Goal: Task Accomplishment & Management: Manage account settings

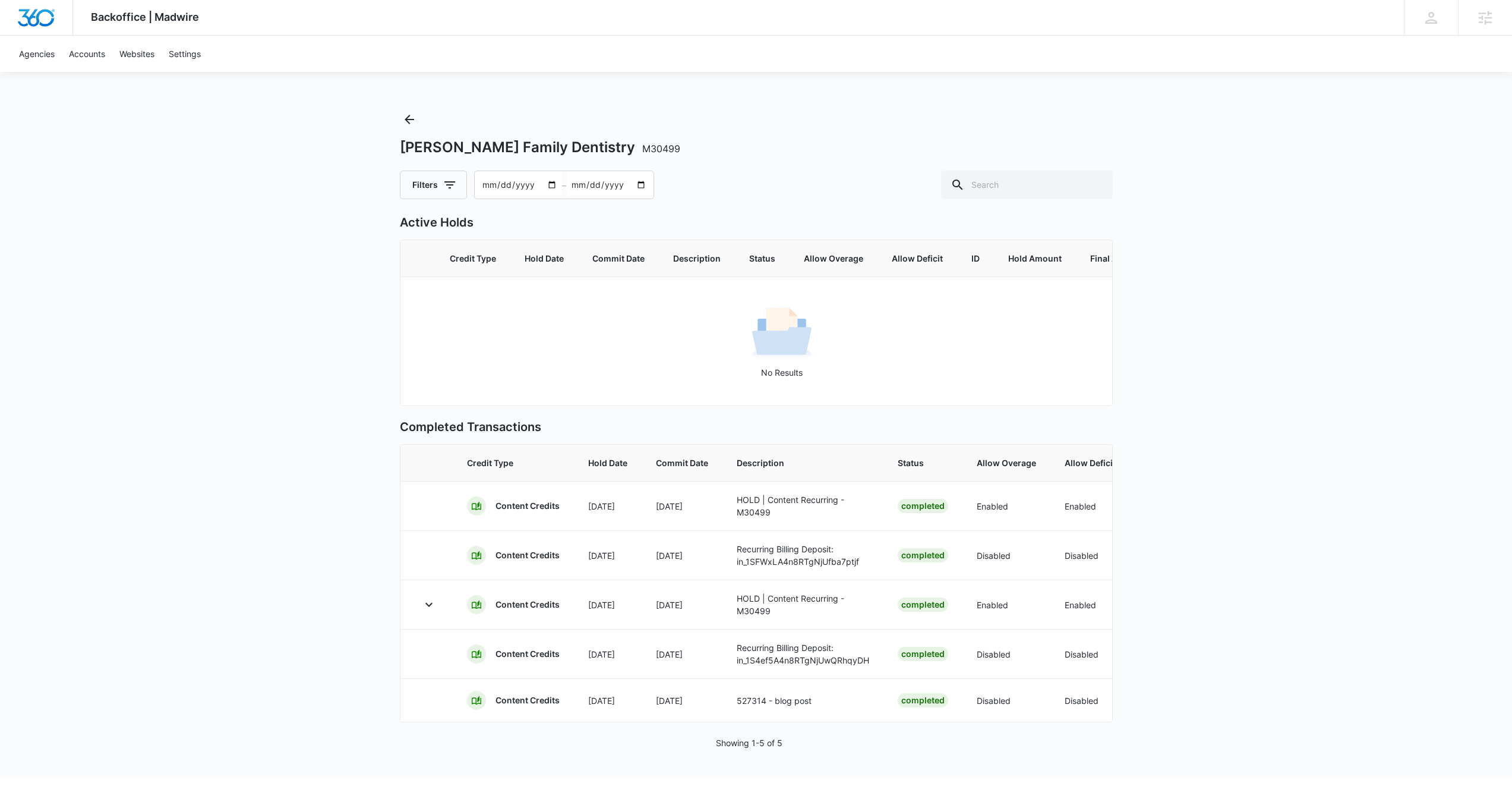
scroll to position [0, 388]
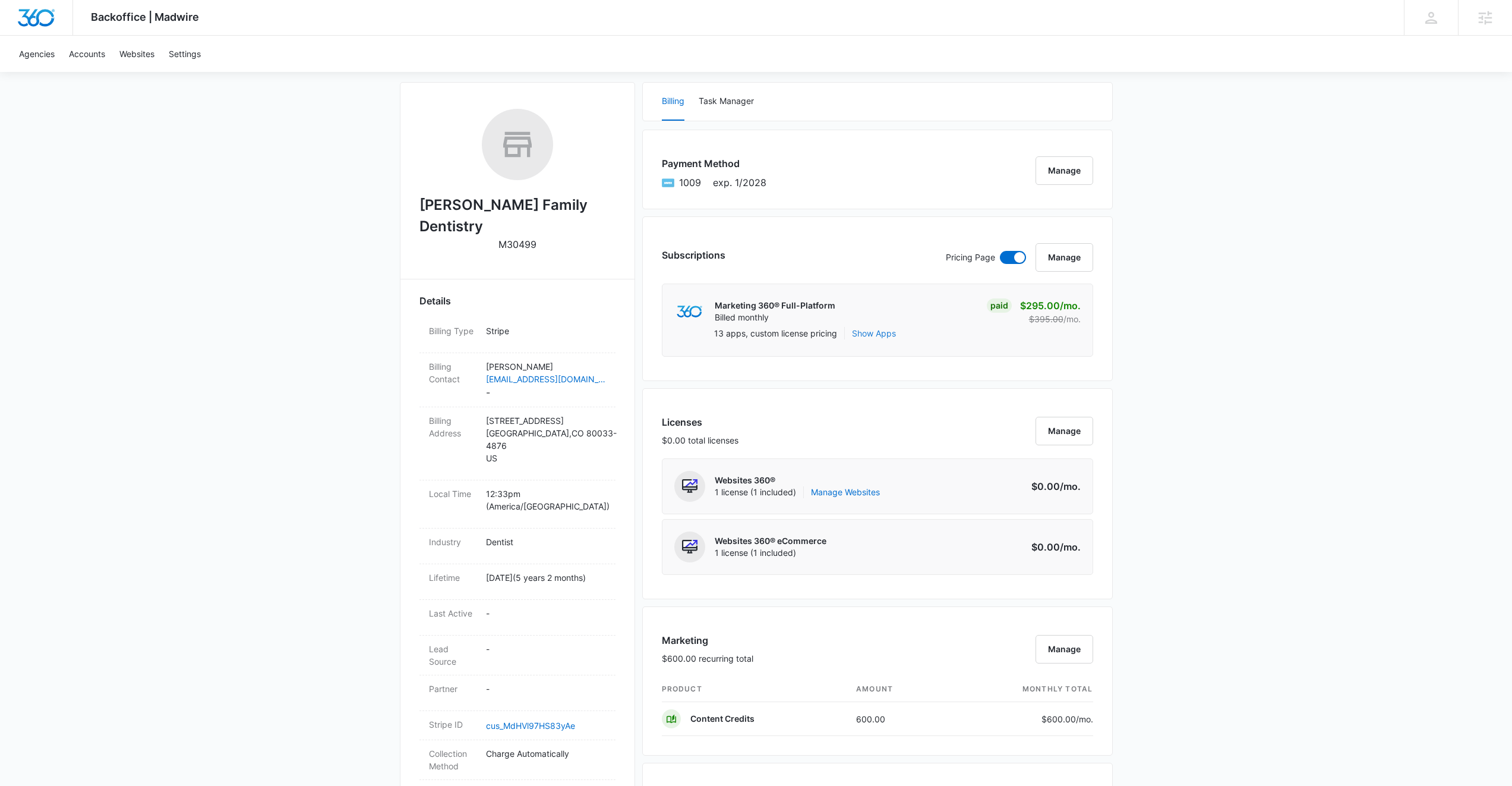
scroll to position [163, 0]
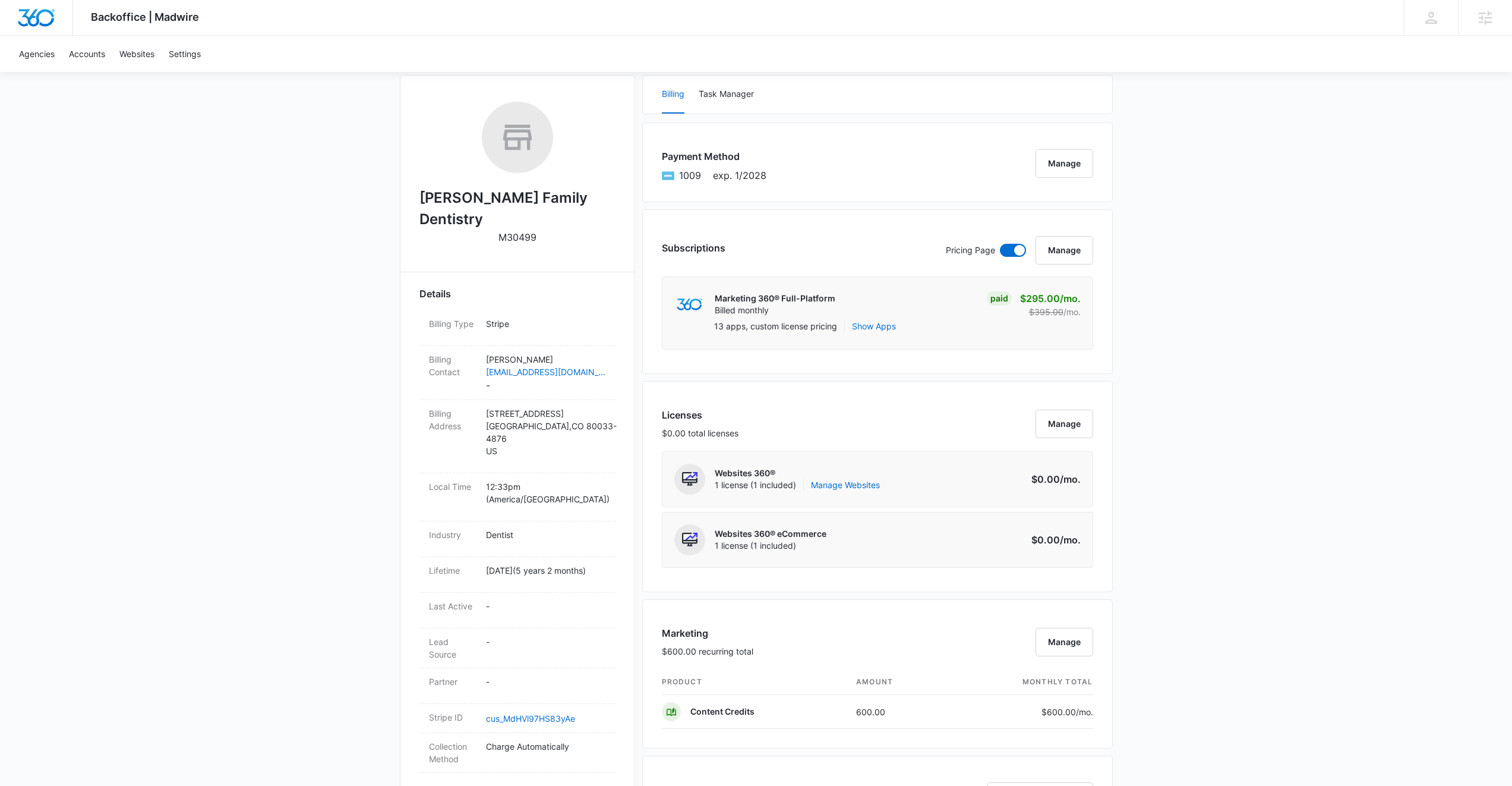
click at [983, 301] on div "Marketing 360® Full-Platform Billed monthly Paid $295.00 /mo. $395.00 /mo." at bounding box center [877, 304] width 407 height 31
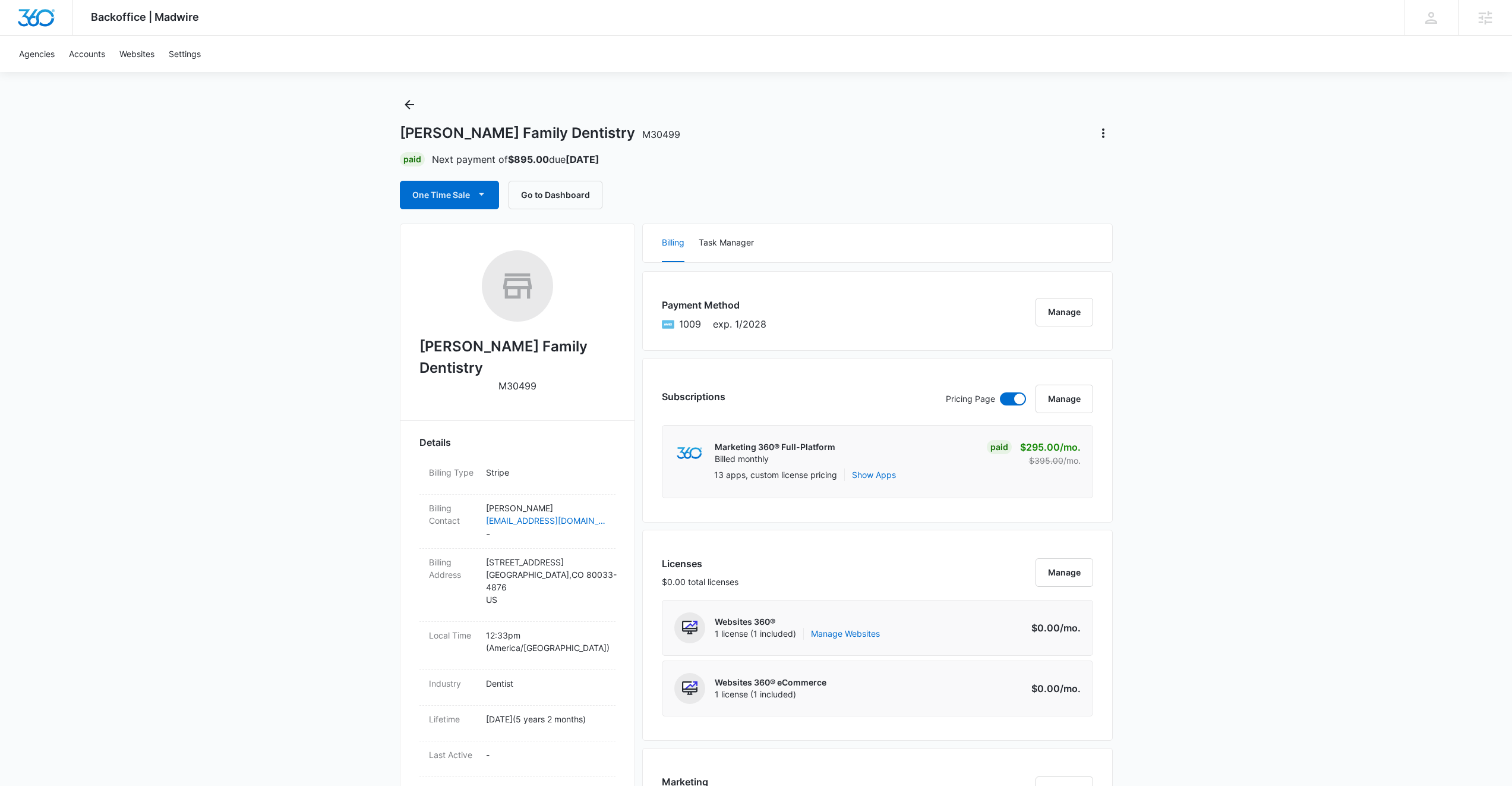
scroll to position [0, 0]
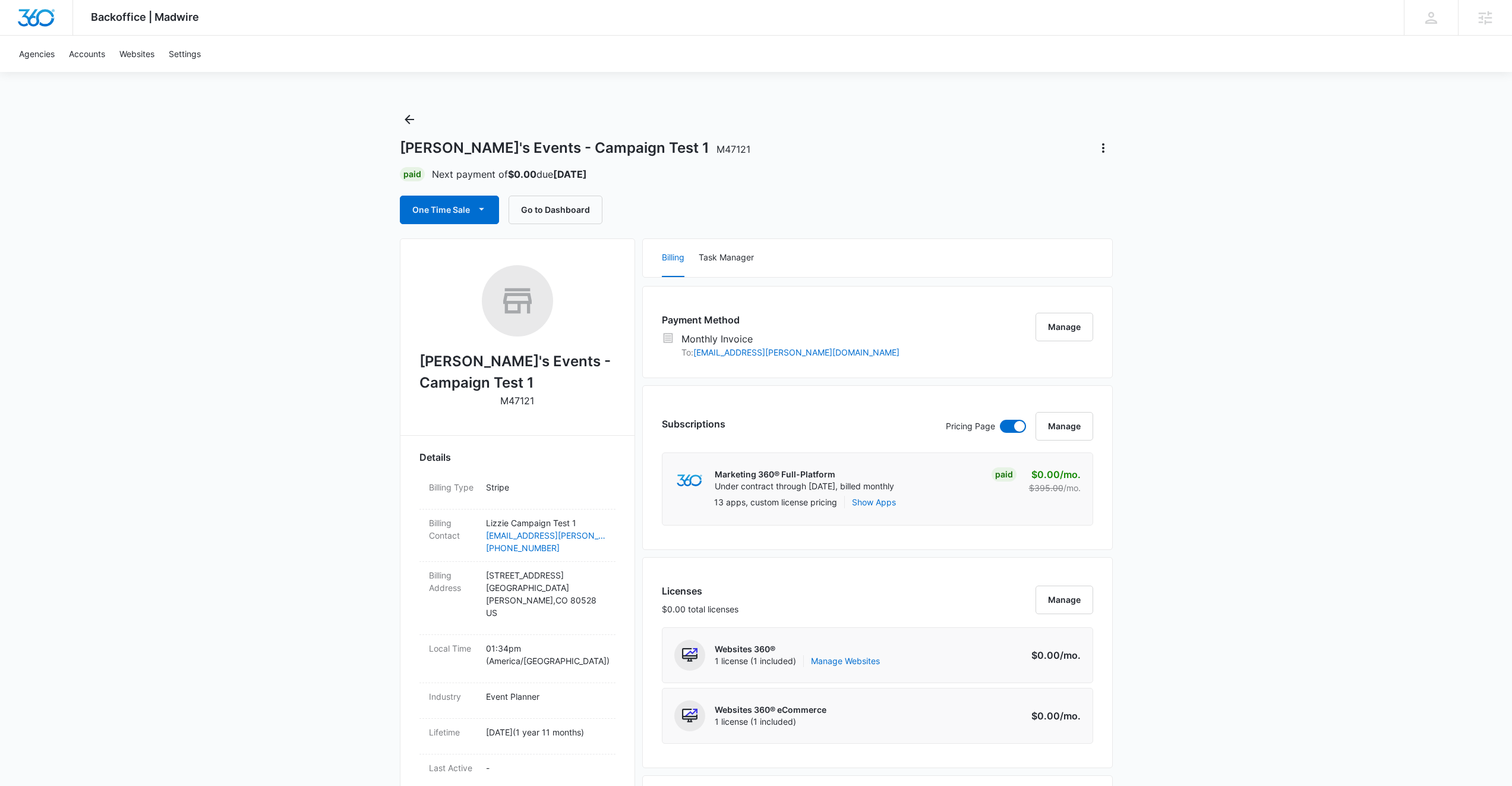
click at [791, 110] on div "Backoffice | Madwire Apps Settings Josh Bacon josh.bacon@madwire.com My Profile…" at bounding box center [756, 794] width 1512 height 1589
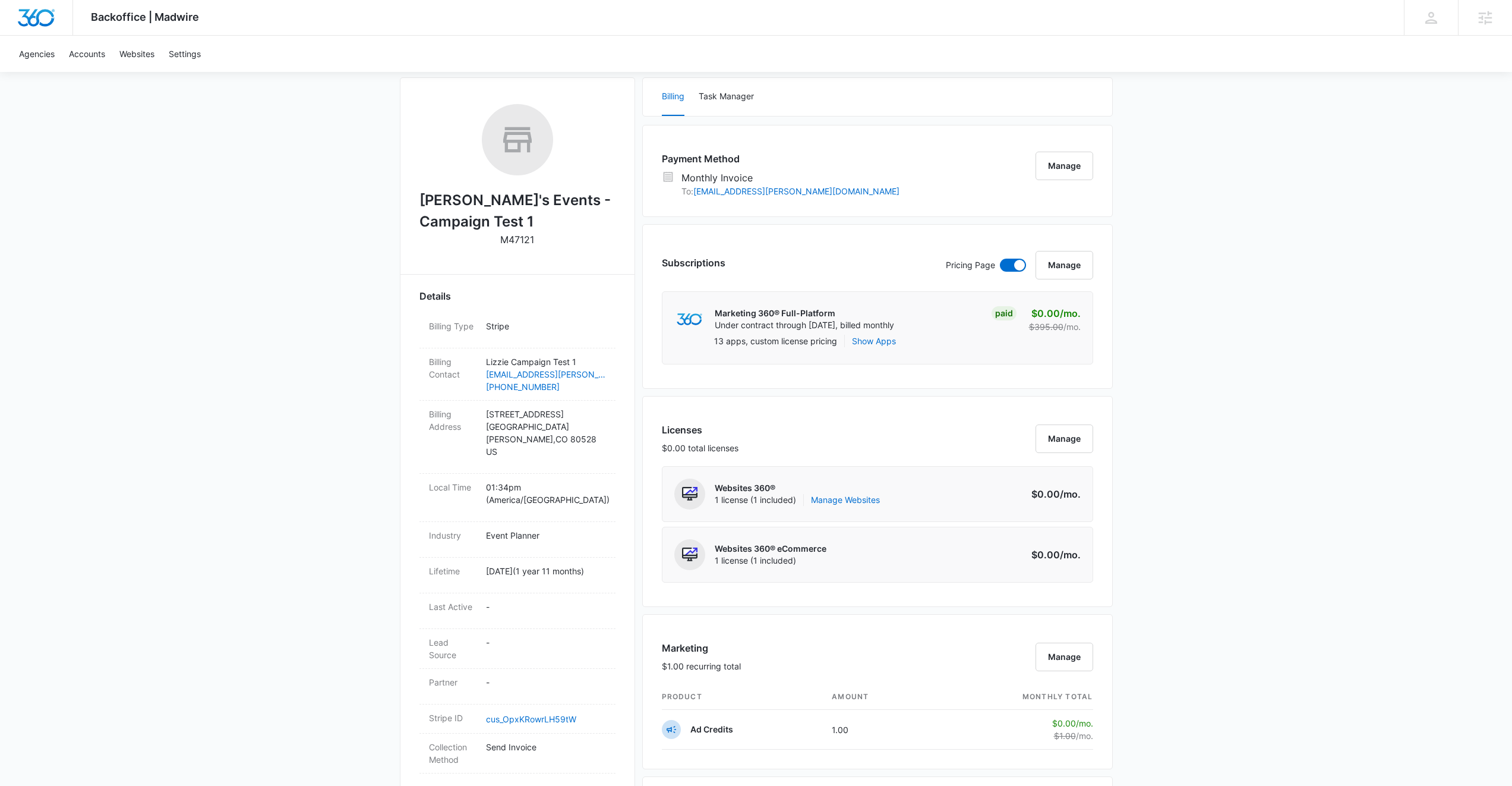
scroll to position [341, 0]
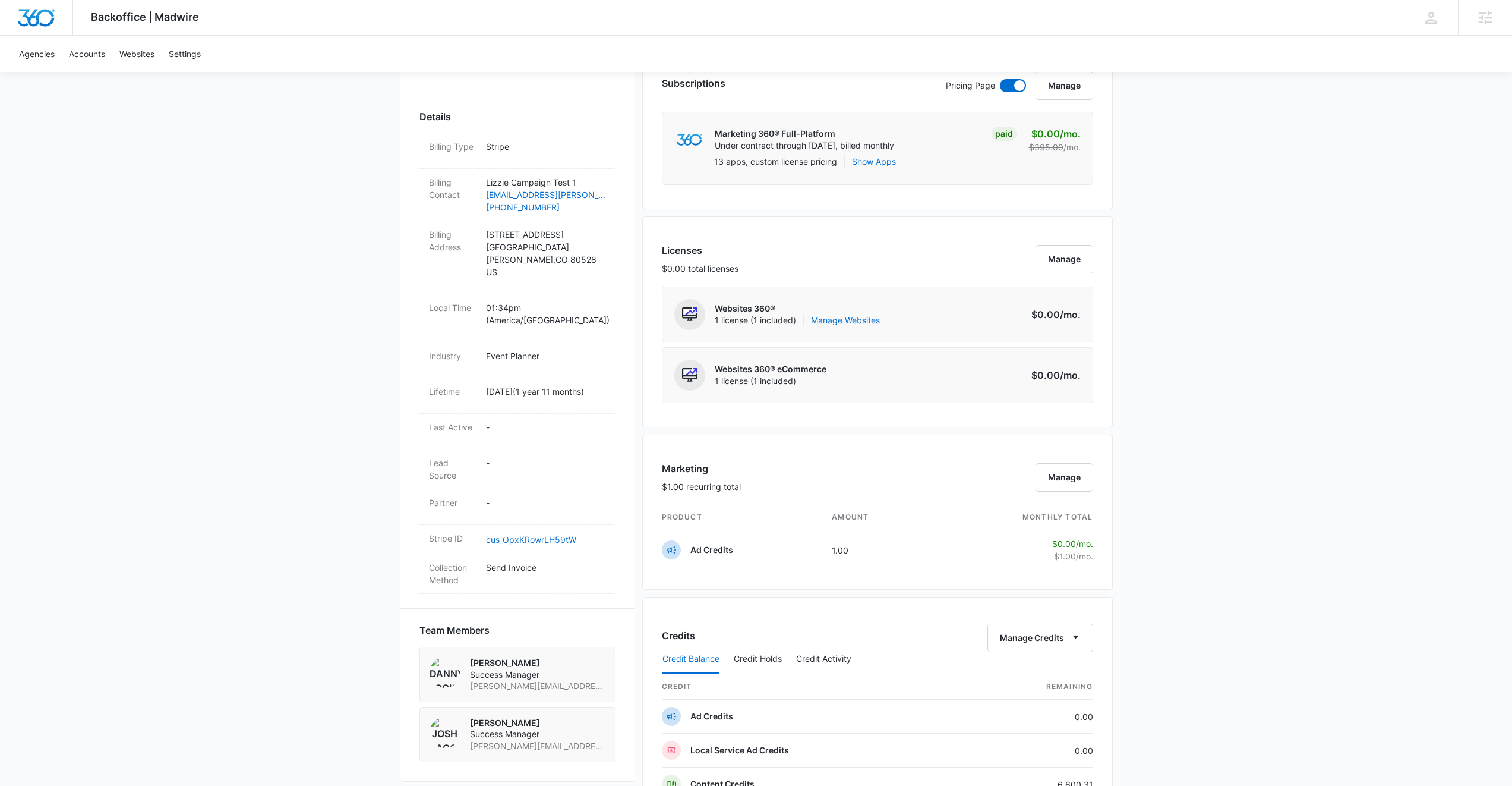
click at [883, 369] on div "Websites 360® eCommerce 1 license (1 included) Amount $0.00 /mo." at bounding box center [877, 375] width 431 height 55
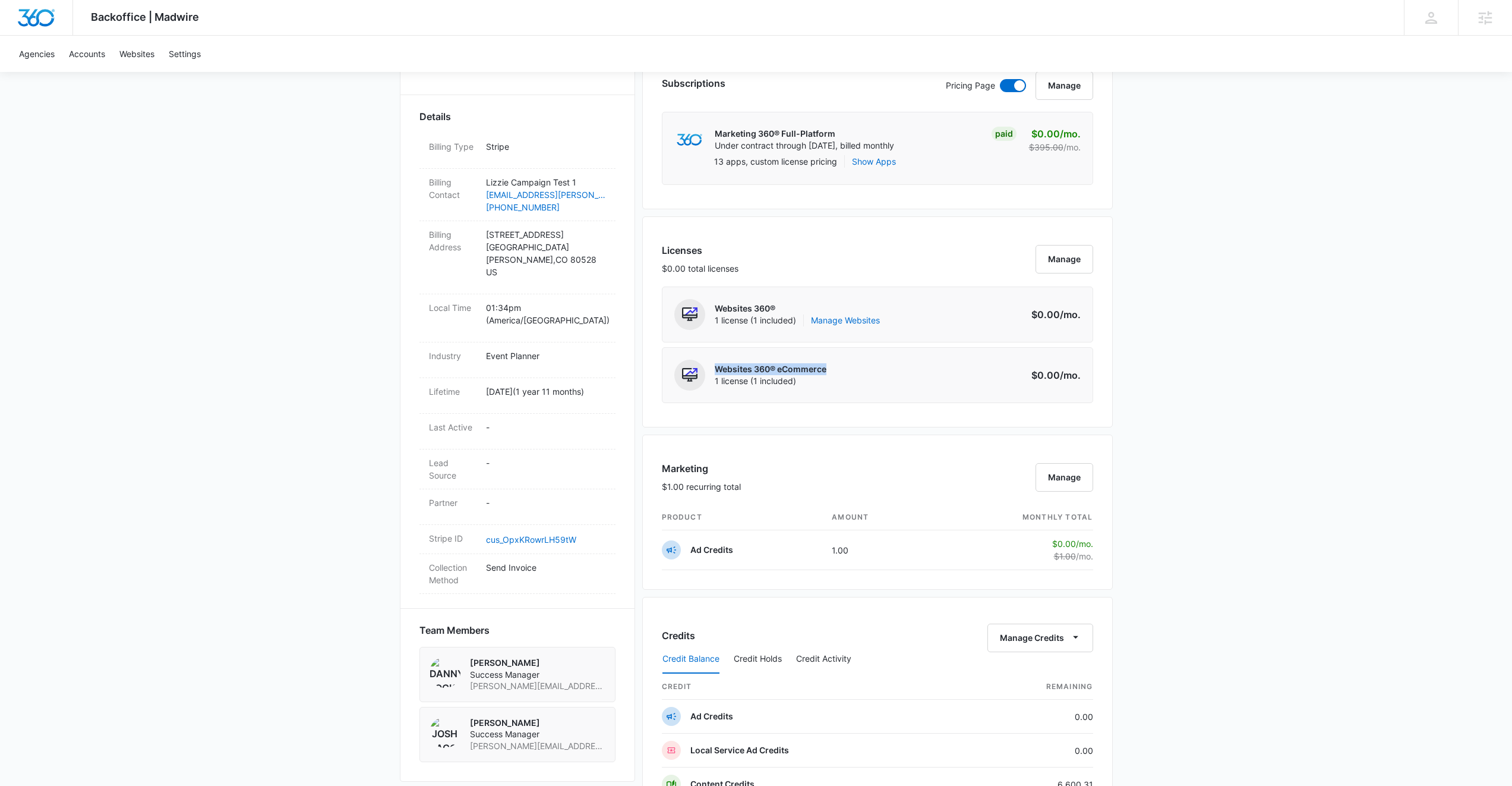
click at [883, 369] on div "Websites 360® eCommerce 1 license (1 included) Amount $0.00 /mo." at bounding box center [877, 375] width 431 height 55
click at [950, 373] on div "Websites 360® eCommerce 1 license (1 included) Amount $0.00 /mo." at bounding box center [877, 375] width 431 height 55
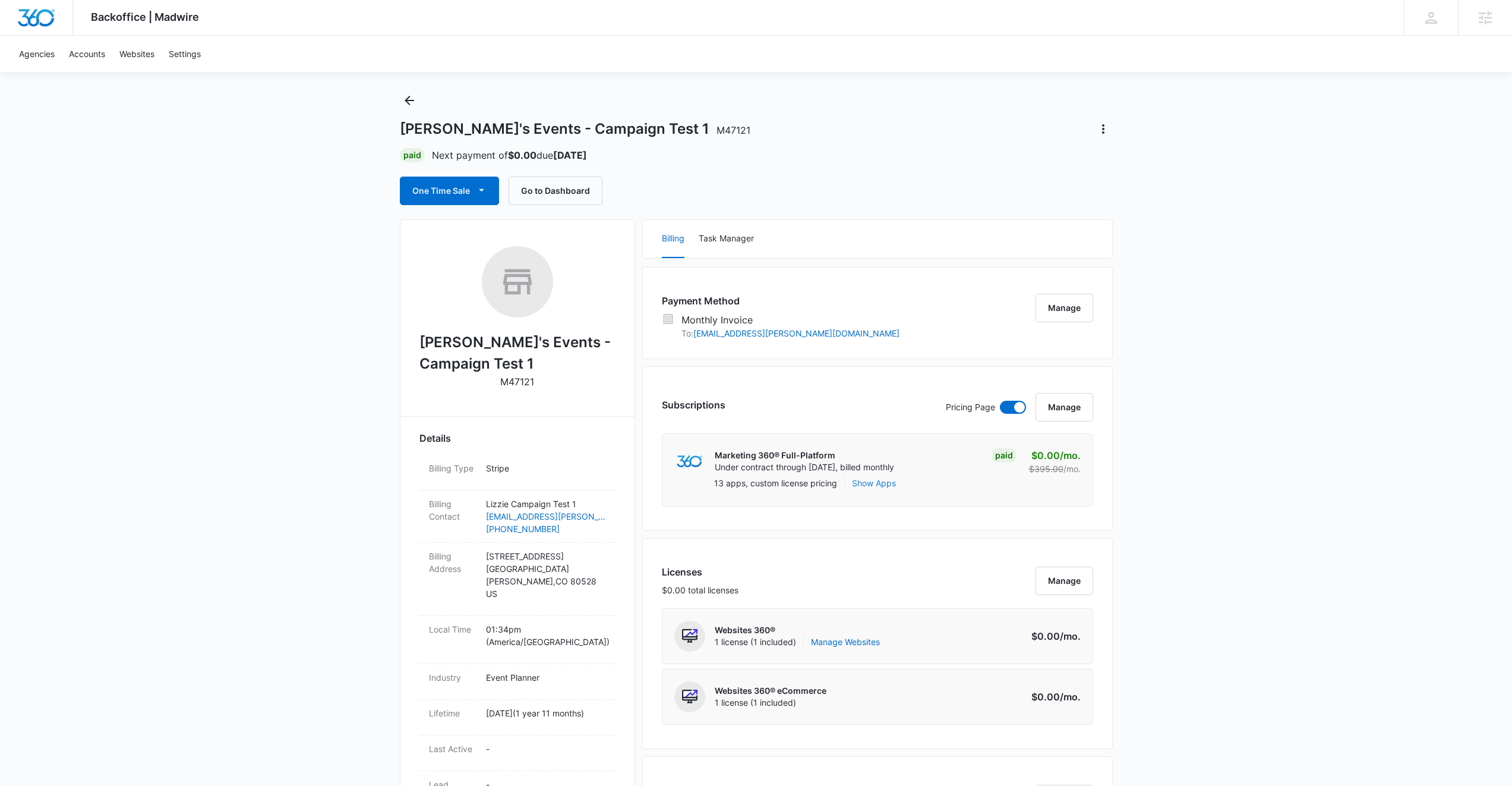
scroll to position [101, 0]
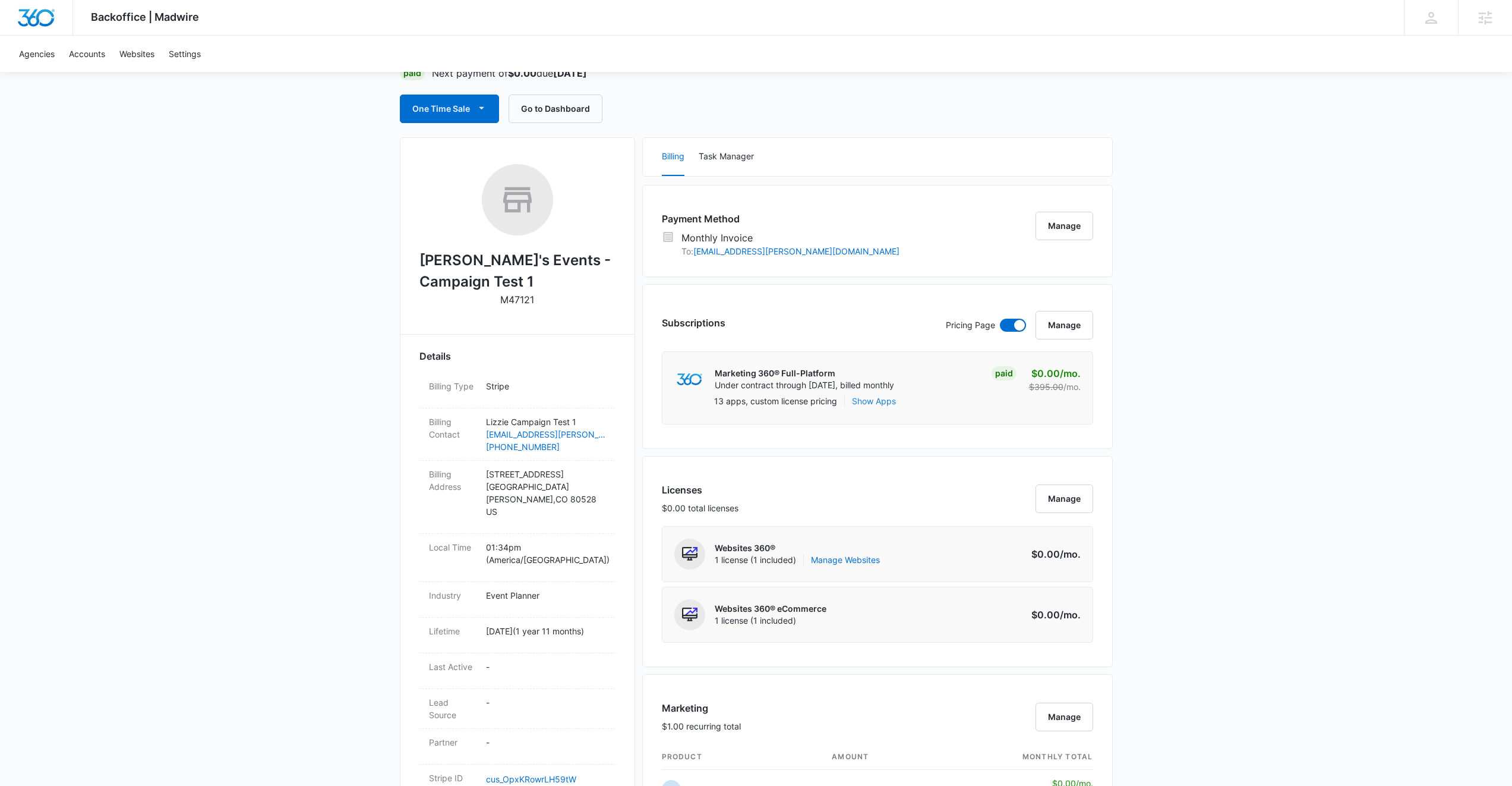
click at [887, 404] on button "Show Apps" at bounding box center [873, 400] width 44 height 12
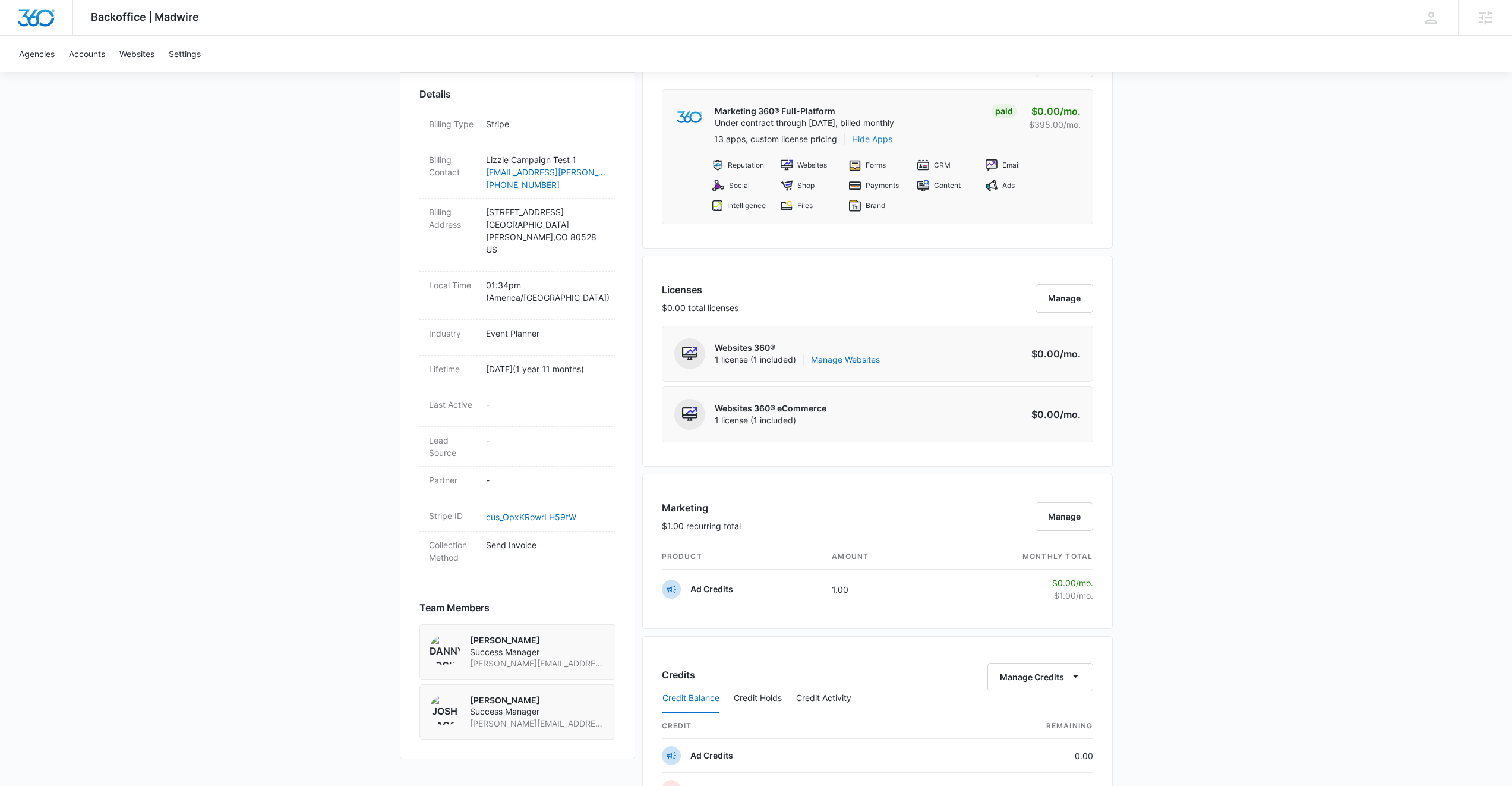
scroll to position [373, 0]
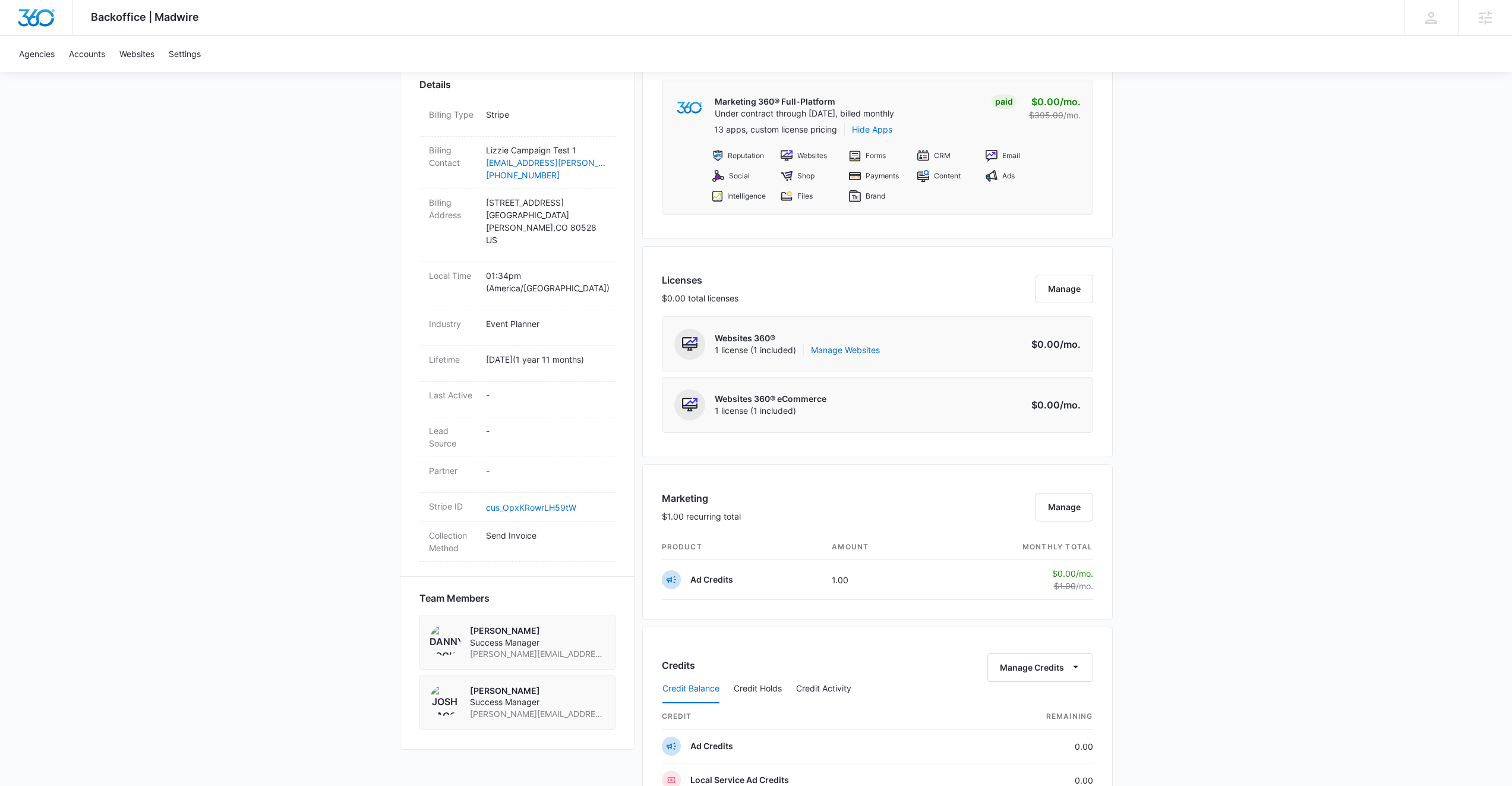
click at [862, 406] on div "Websites 360® eCommerce 1 license (1 included) Amount $0.00 /mo." at bounding box center [877, 404] width 431 height 55
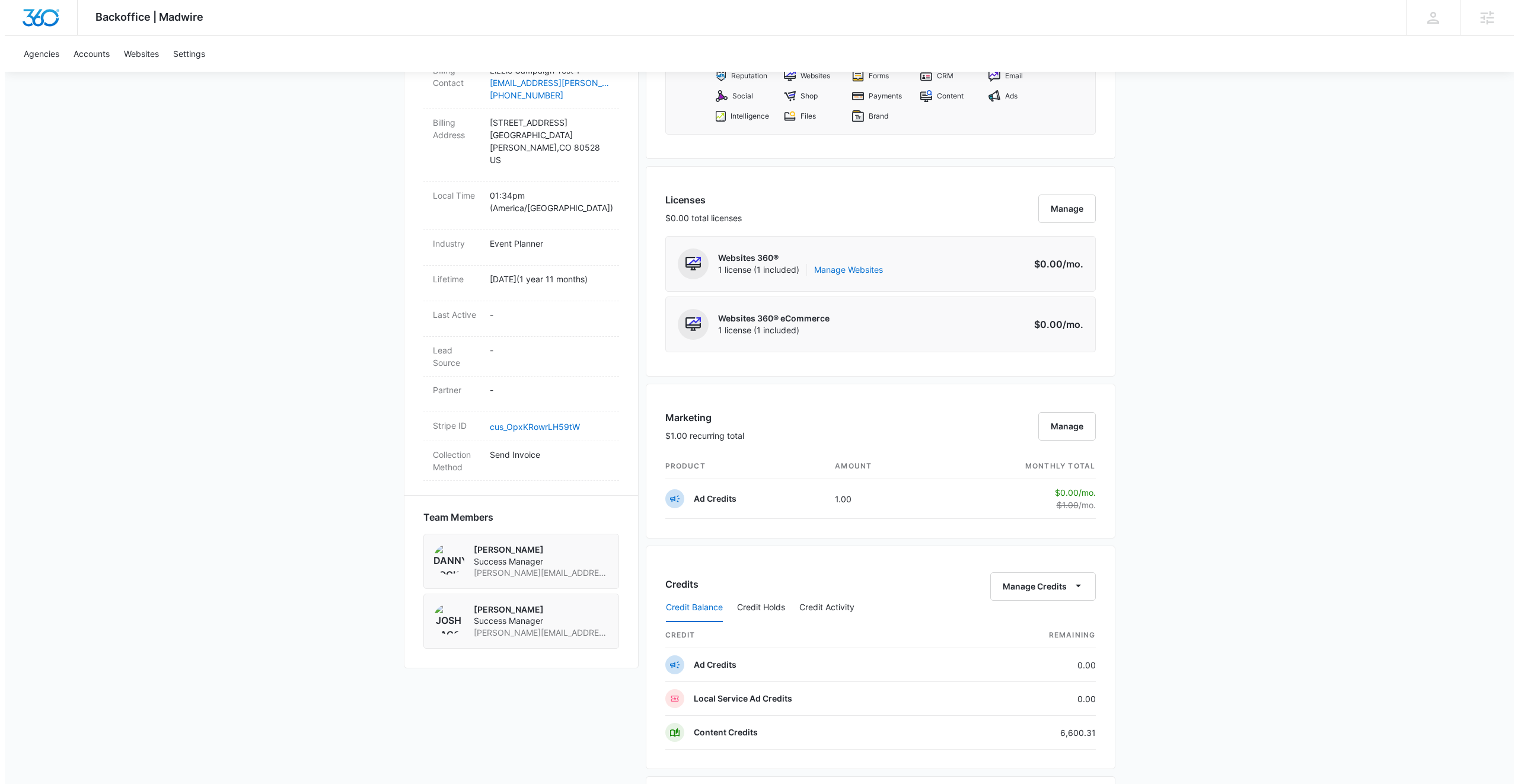
scroll to position [446, 0]
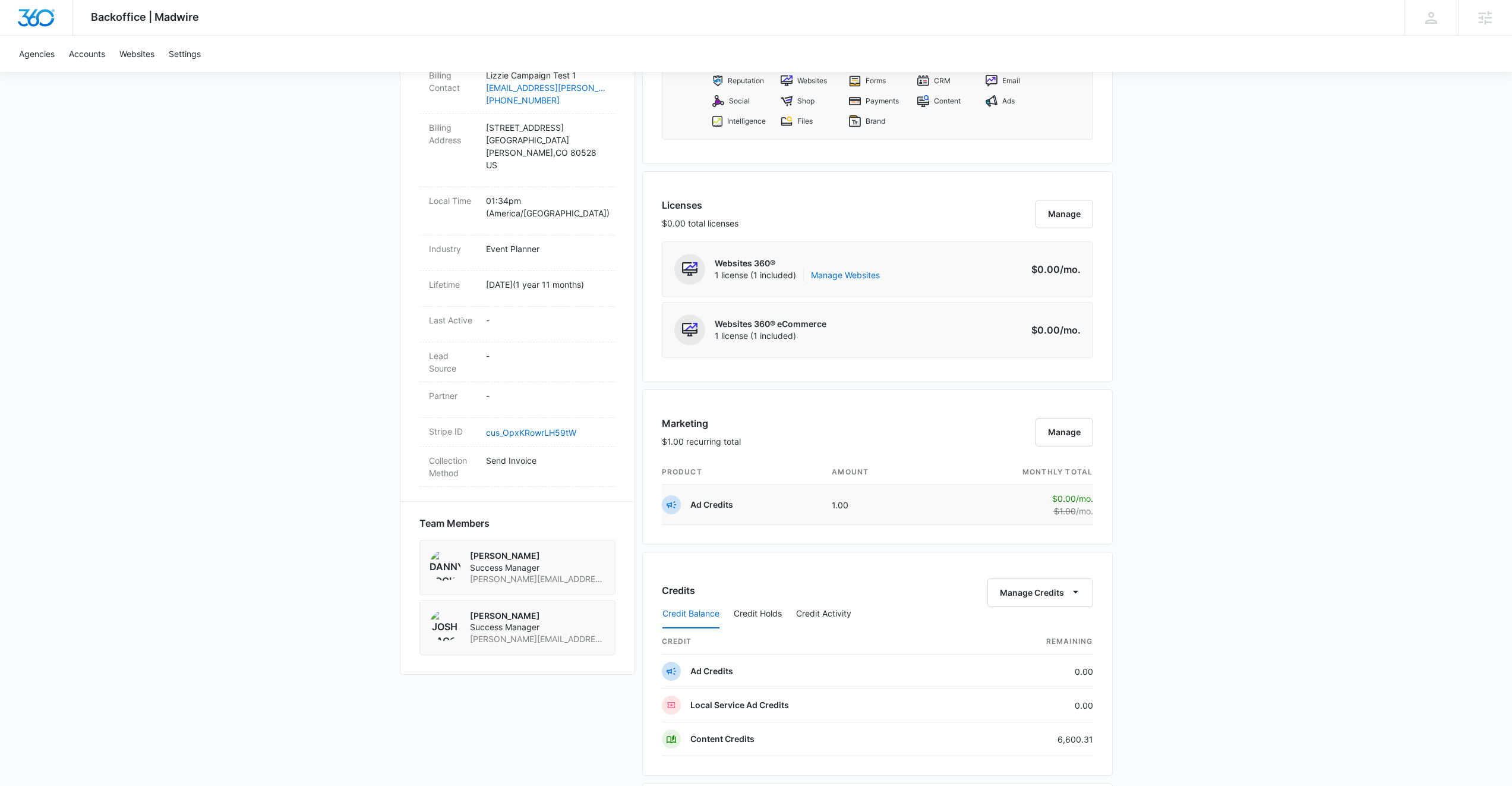
click at [814, 501] on td "Ad Credits" at bounding box center [742, 504] width 161 height 39
drag, startPoint x: 831, startPoint y: 509, endPoint x: 815, endPoint y: 509, distance: 16.0
click at [815, 509] on tr "Ad Credits 1.00 $0.00 /mo. $1.00 /mo." at bounding box center [877, 504] width 431 height 39
click at [1051, 430] on button "Manage" at bounding box center [1064, 432] width 57 height 28
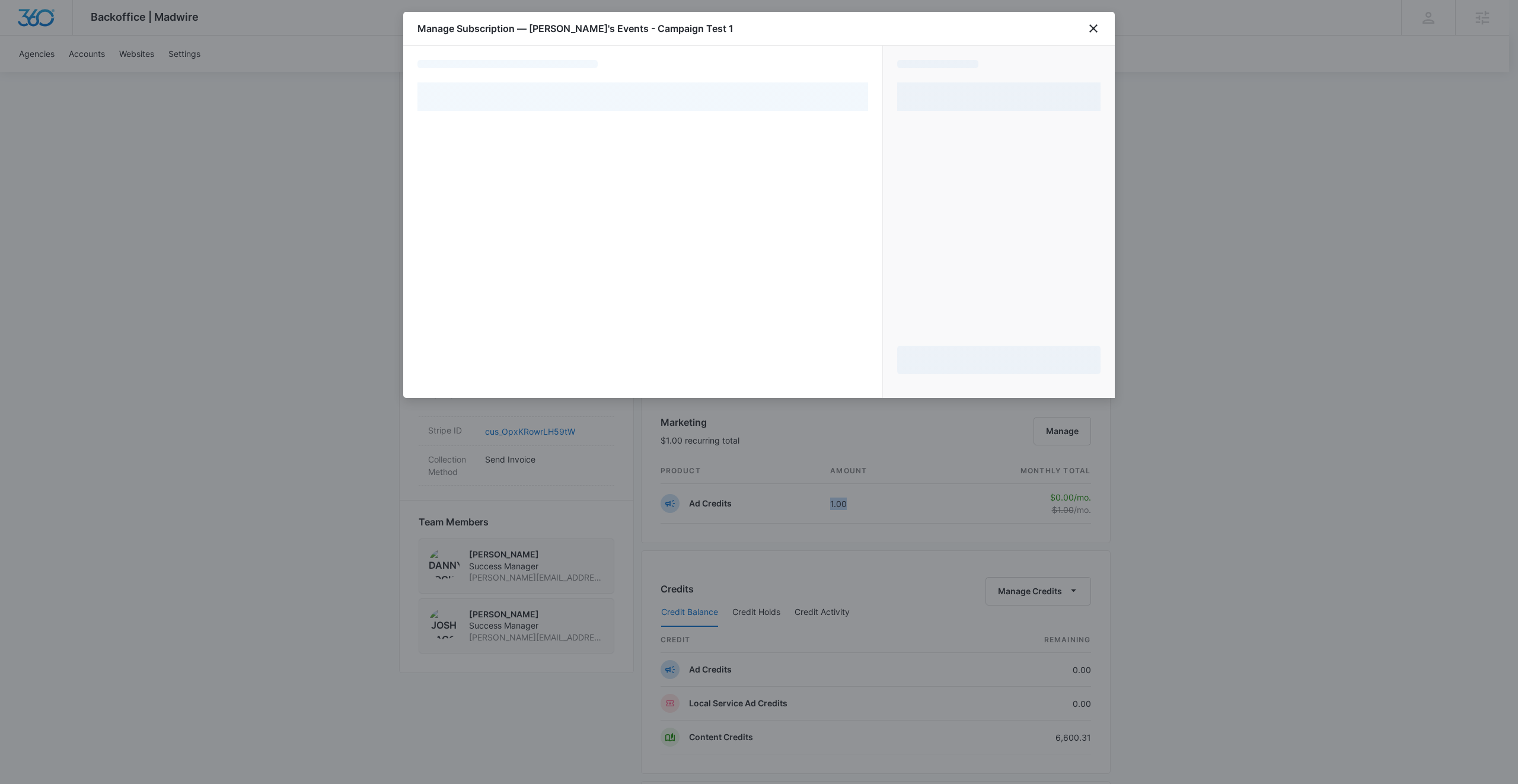
select select "MANUAL_INVOICE"
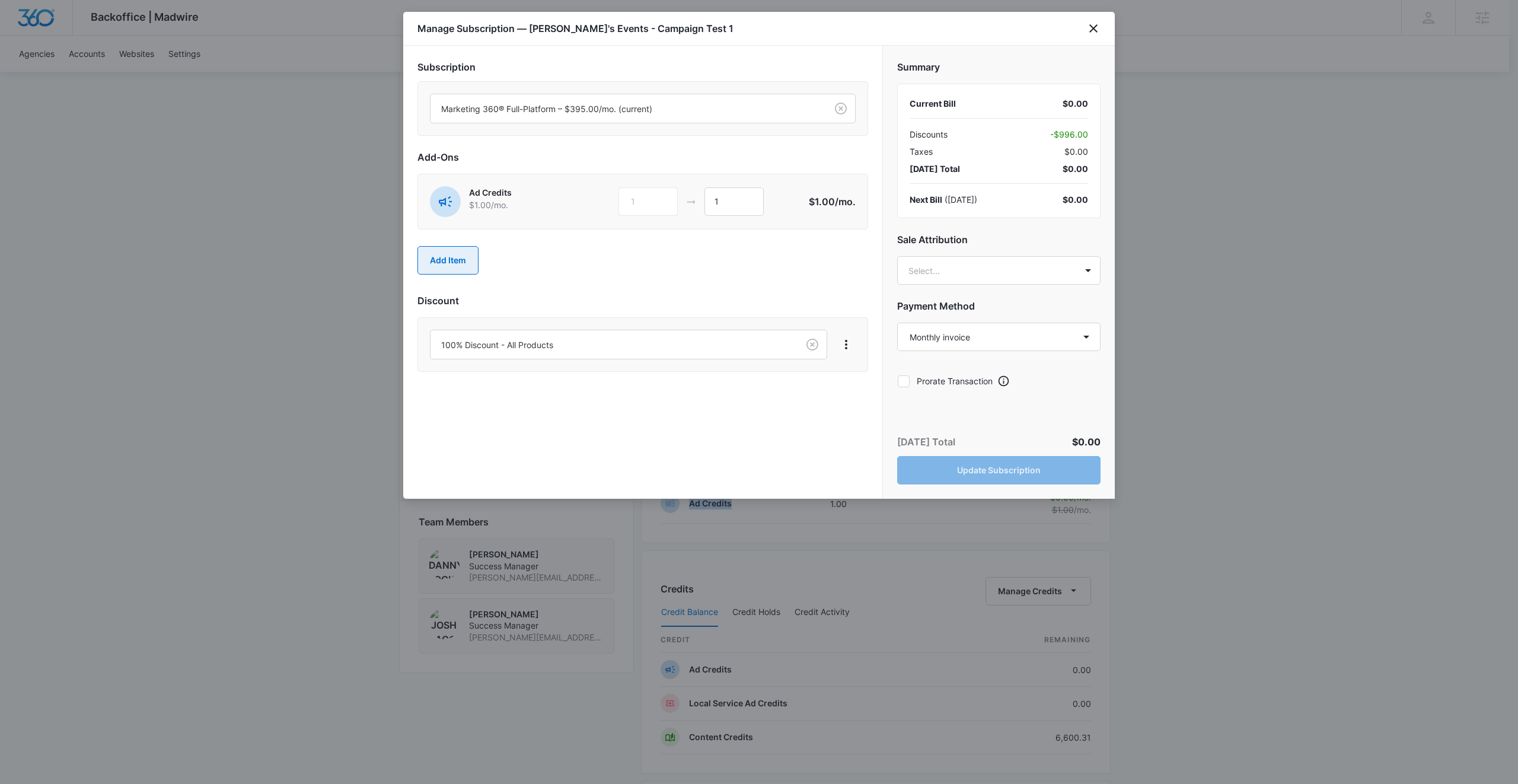
click at [468, 261] on button "Add Item" at bounding box center [447, 260] width 61 height 28
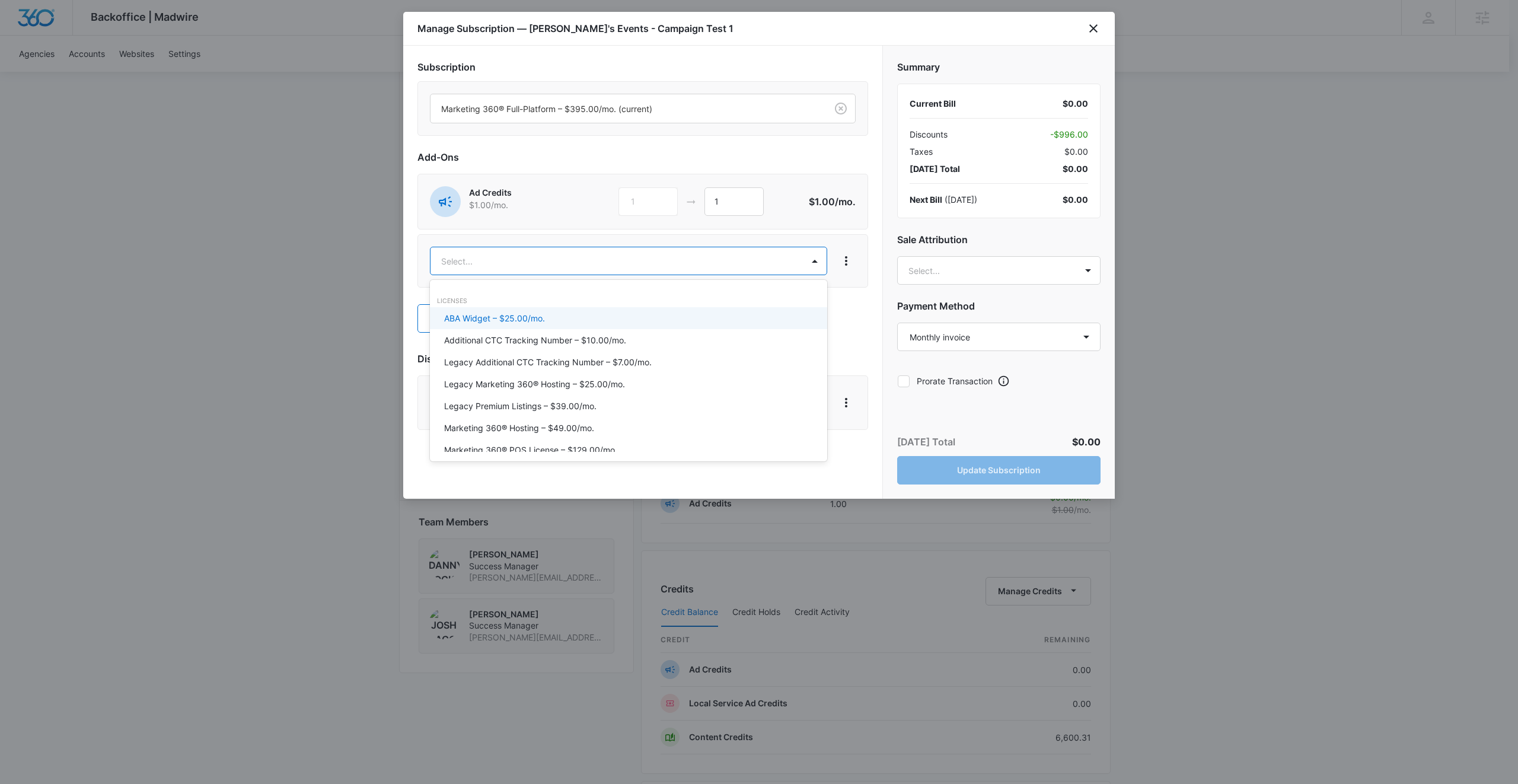
click at [669, 259] on body "Backoffice | Madwire Apps Settings Josh Bacon josh.bacon@madwire.com My Profile…" at bounding box center [759, 376] width 1518 height 1644
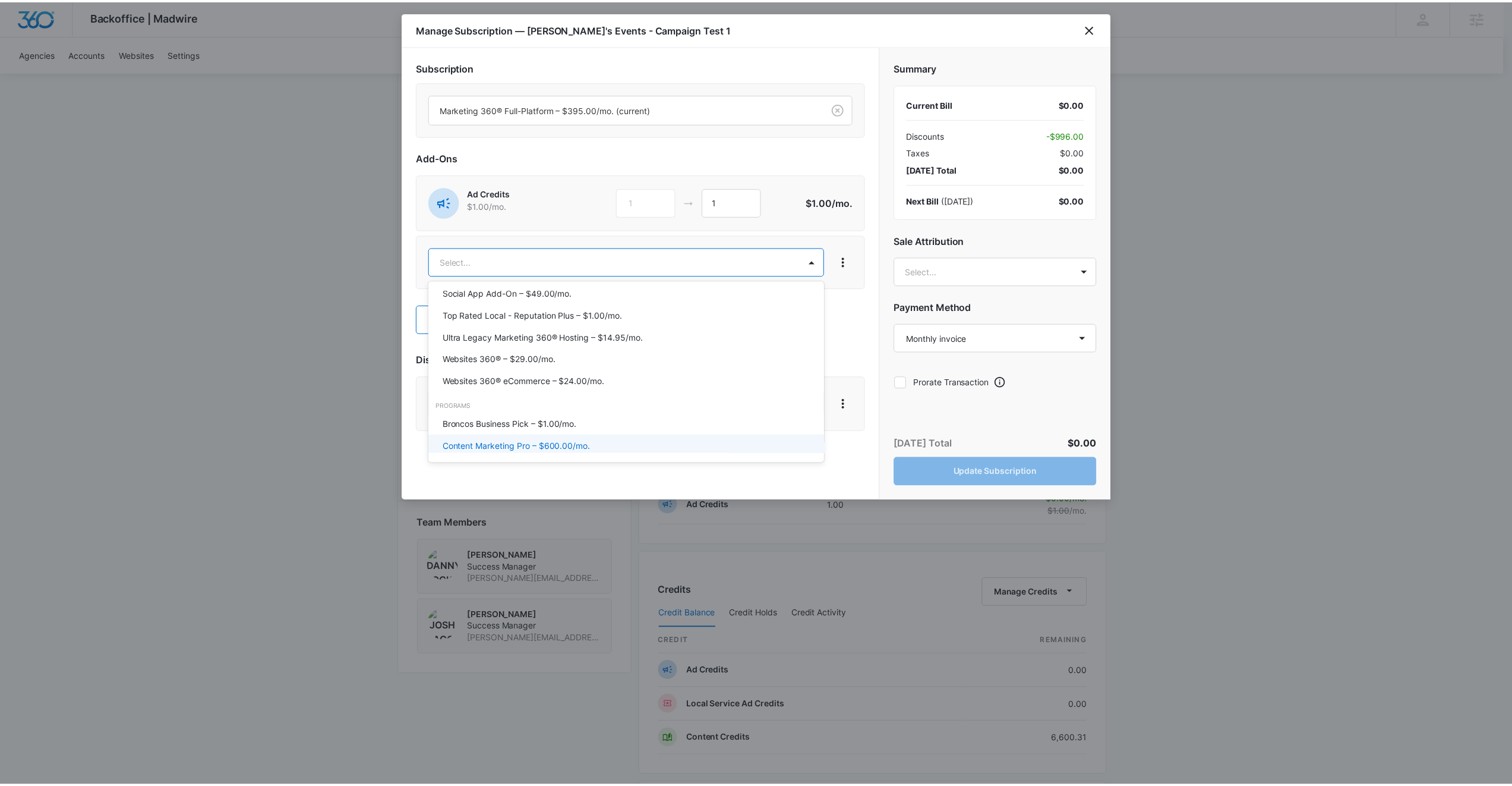
scroll to position [323, 0]
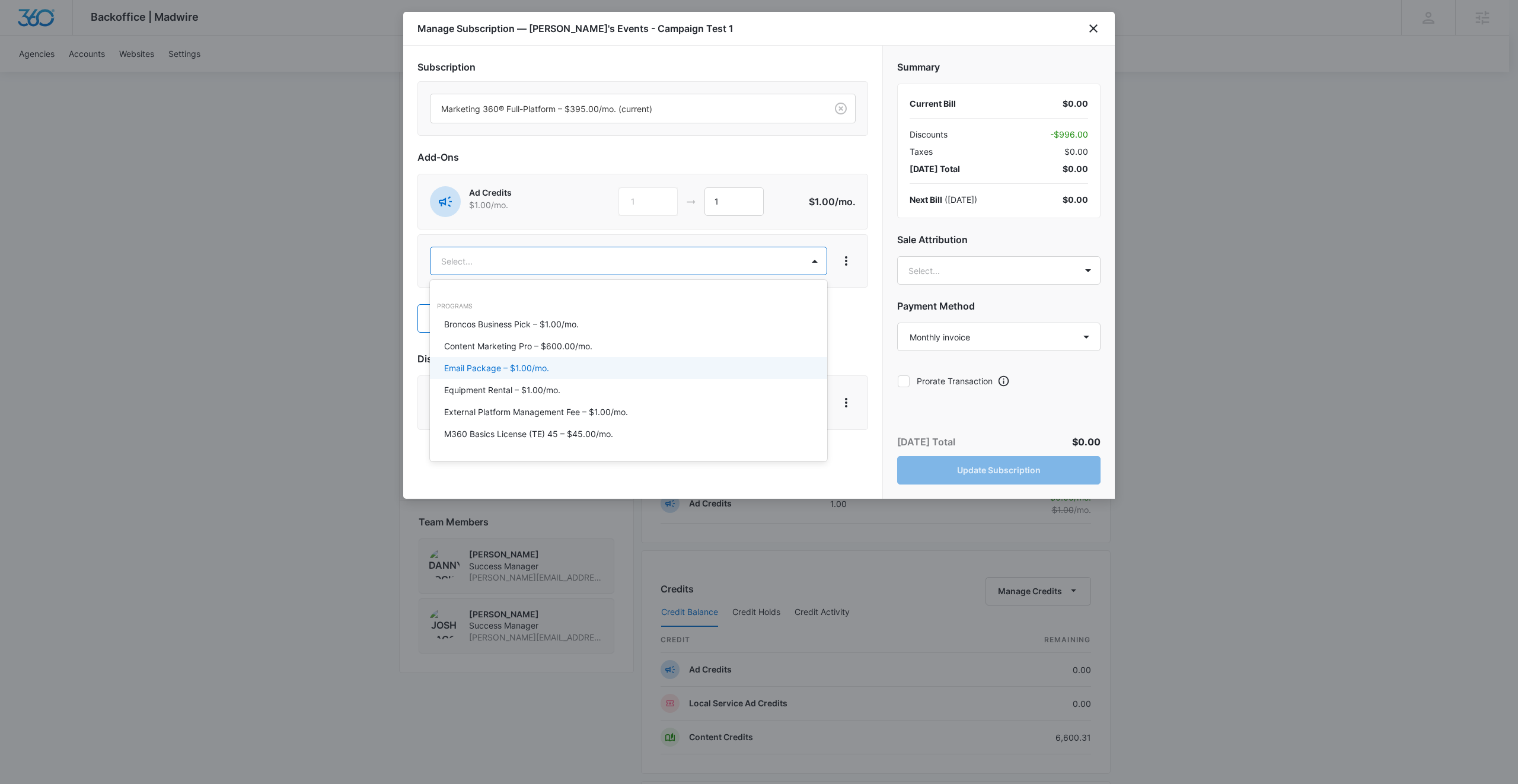
click at [975, 137] on div at bounding box center [759, 392] width 1518 height 784
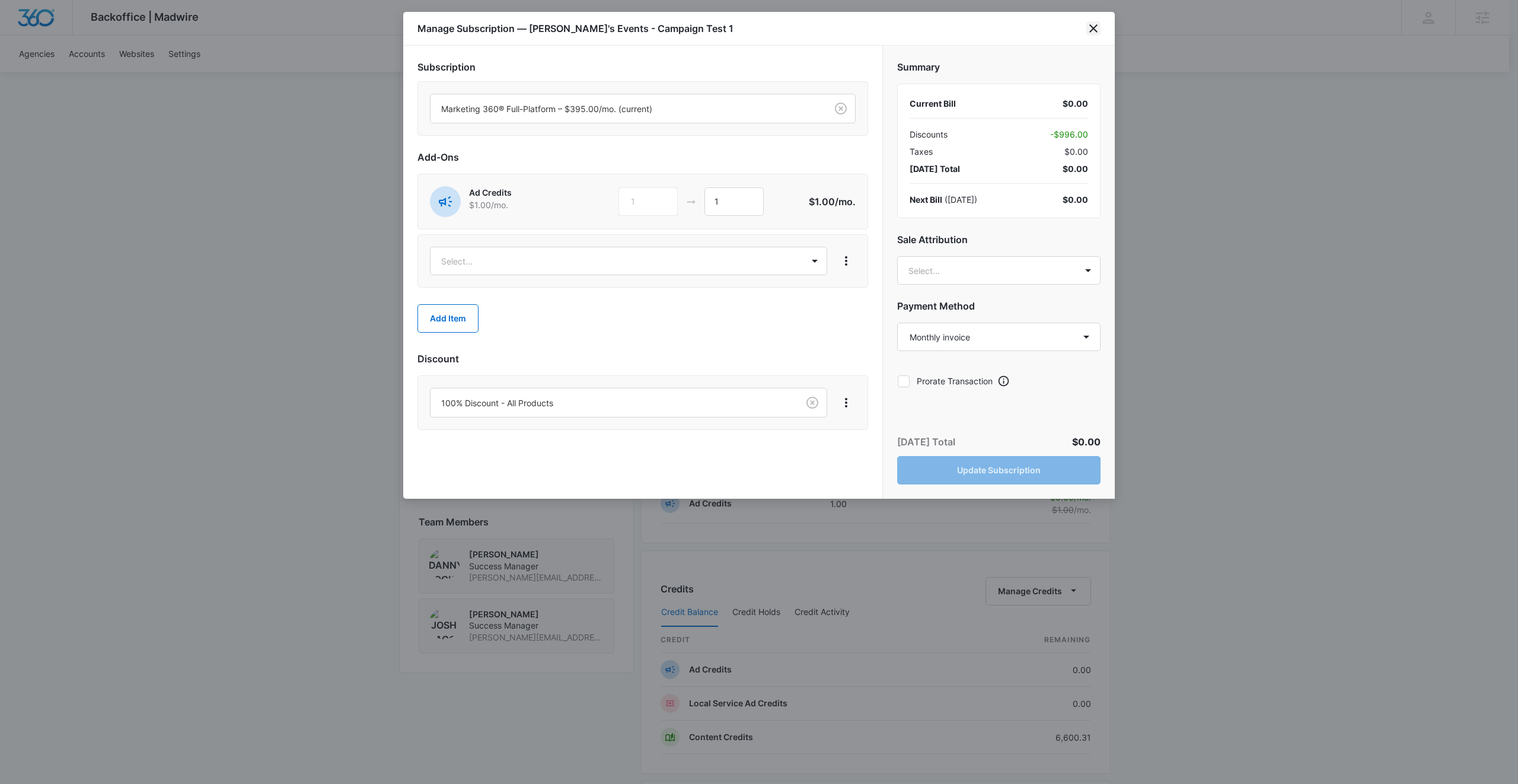
click at [1096, 30] on icon "close" at bounding box center [1093, 28] width 14 height 14
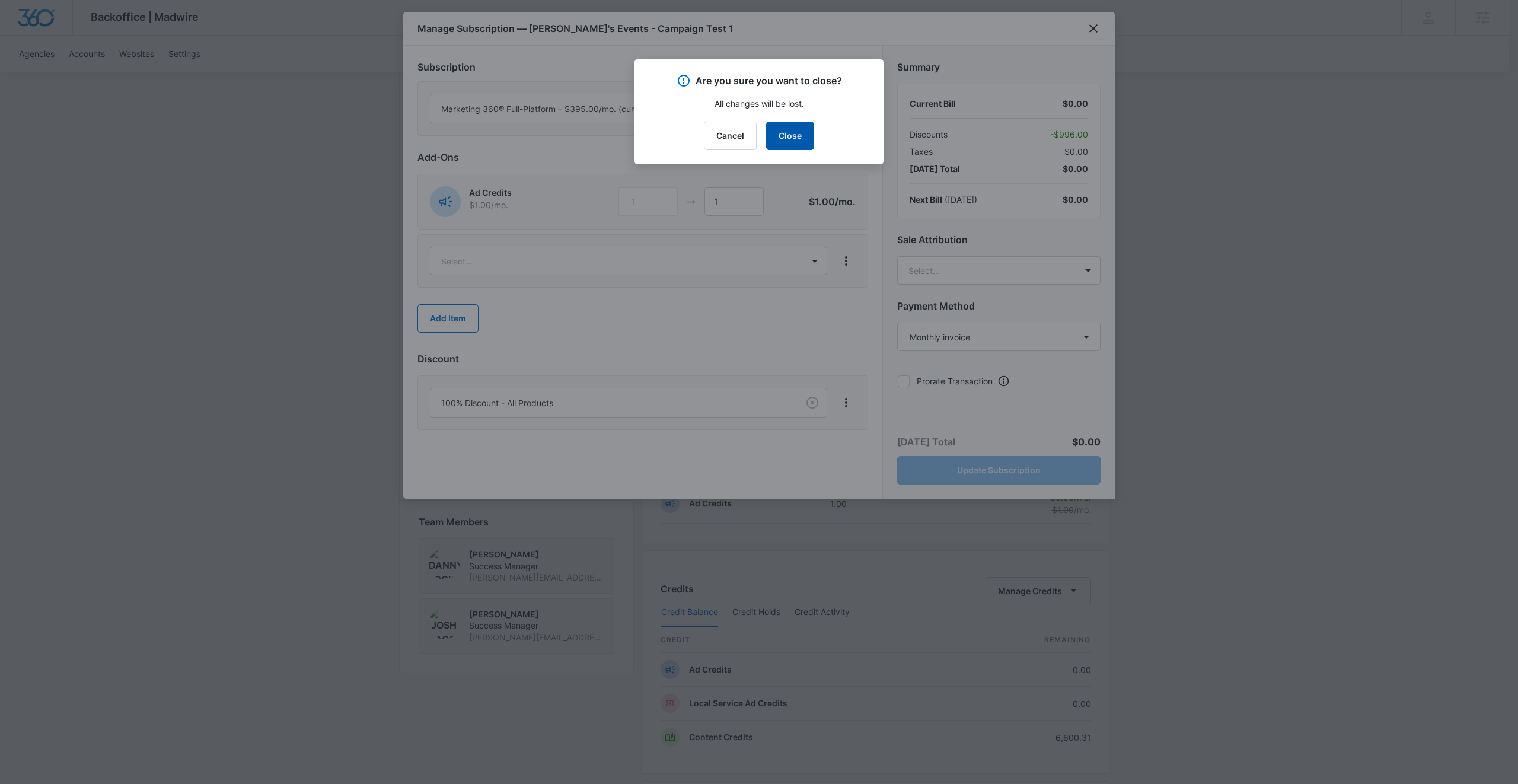
click at [798, 142] on button "Close" at bounding box center [790, 136] width 48 height 28
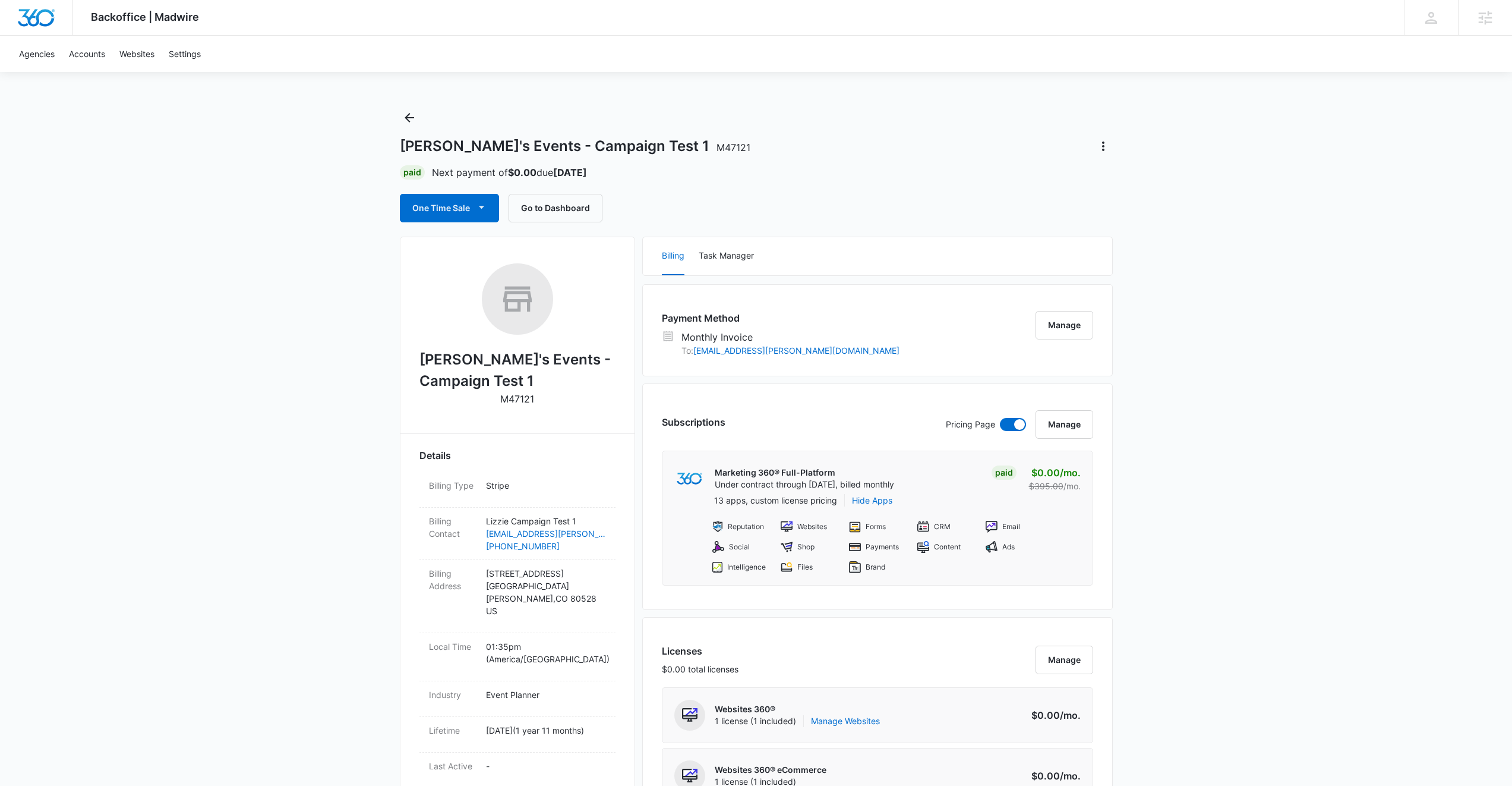
scroll to position [0, 0]
click at [884, 60] on div "Agencies Accounts Websites Settings" at bounding box center [756, 54] width 1489 height 37
drag, startPoint x: 1335, startPoint y: 288, endPoint x: 1216, endPoint y: 257, distance: 123.0
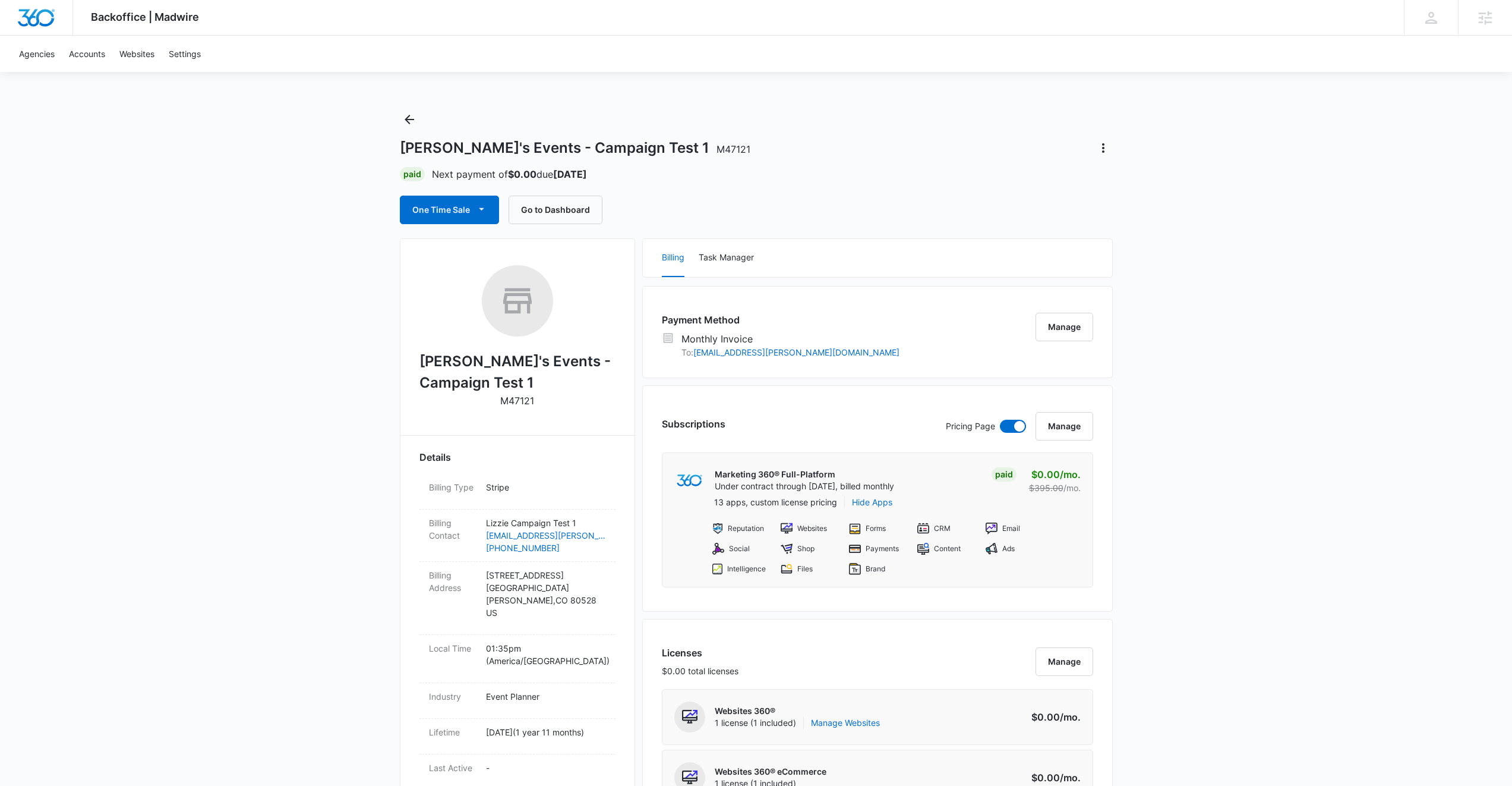
click at [933, 176] on div "Paid Next payment of $0.00 due Nov 9" at bounding box center [756, 174] width 713 height 14
click at [896, 140] on div "Lizzie's Events - Campaign Test 1 M47121" at bounding box center [756, 147] width 713 height 19
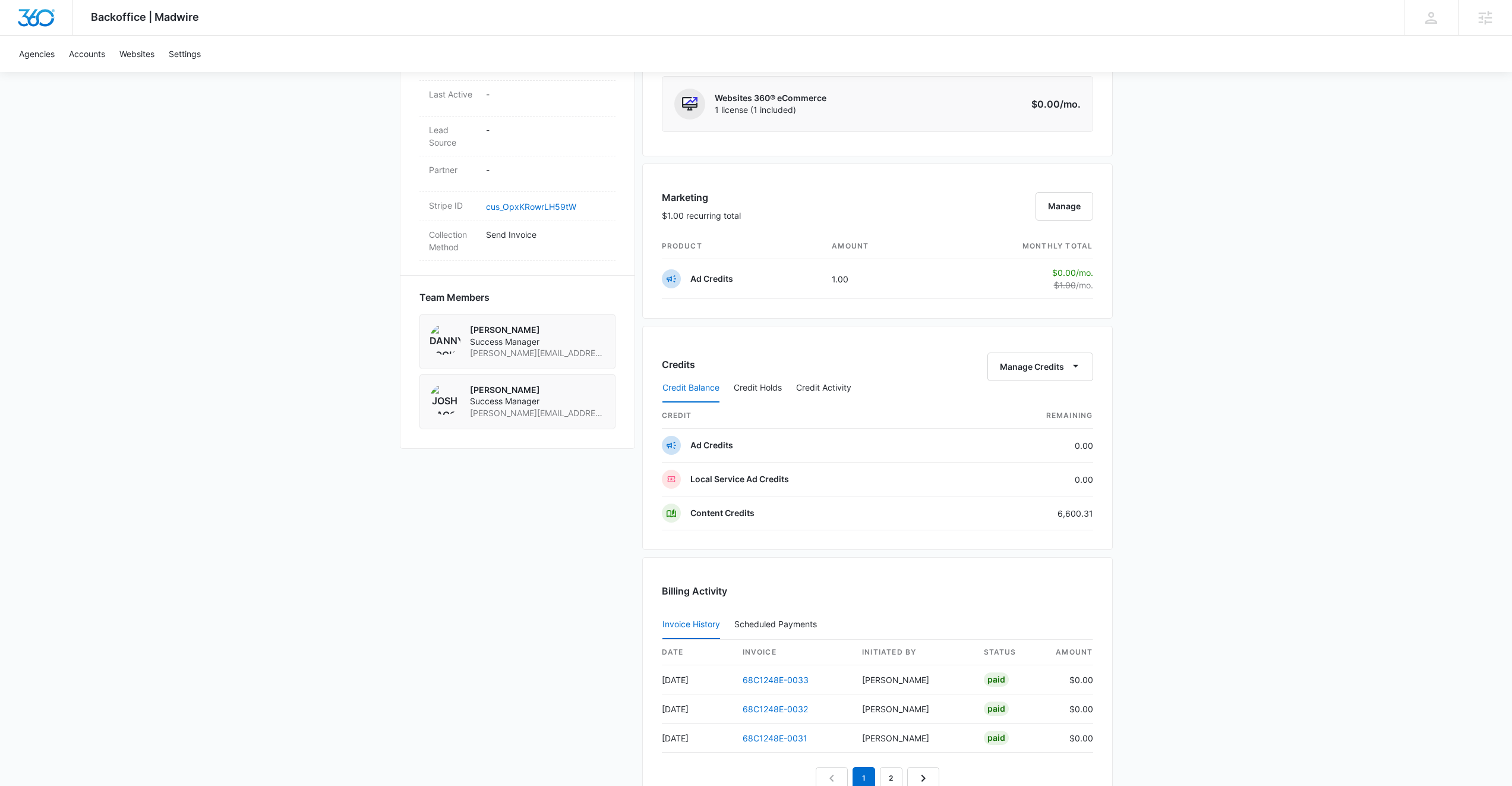
scroll to position [850, 0]
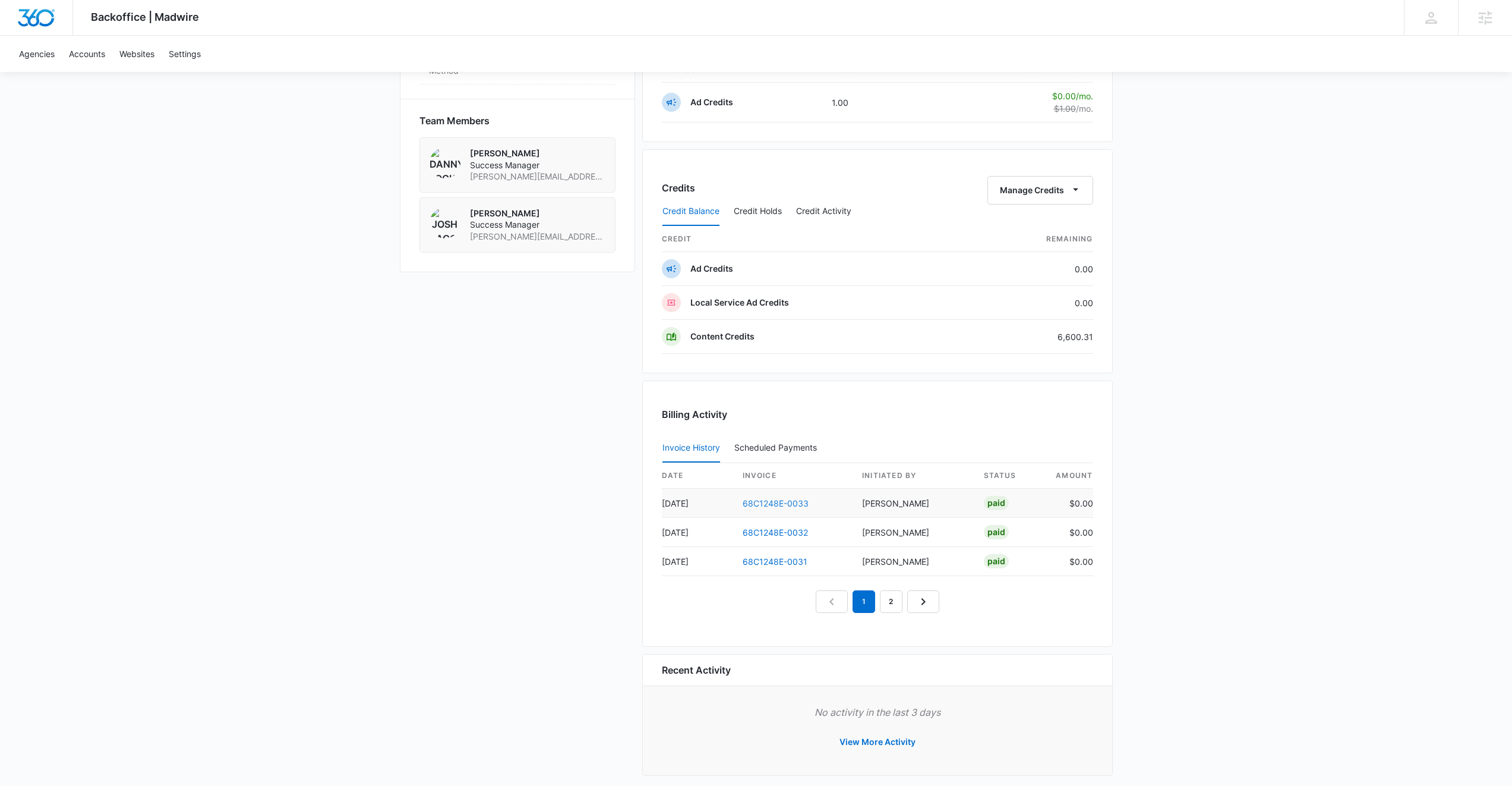
click at [768, 504] on link "68C1248E-0033" at bounding box center [776, 502] width 66 height 10
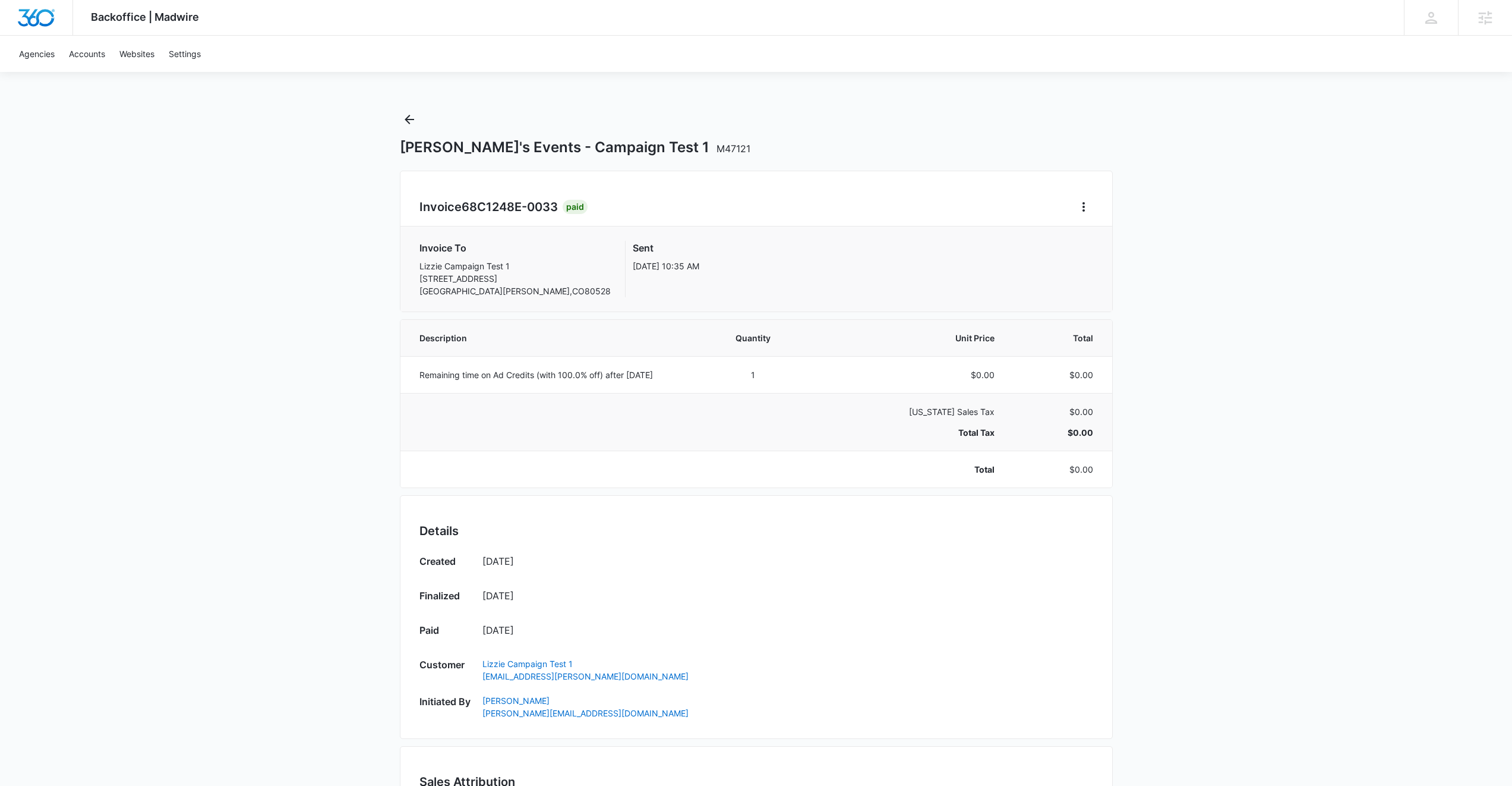
scroll to position [117, 0]
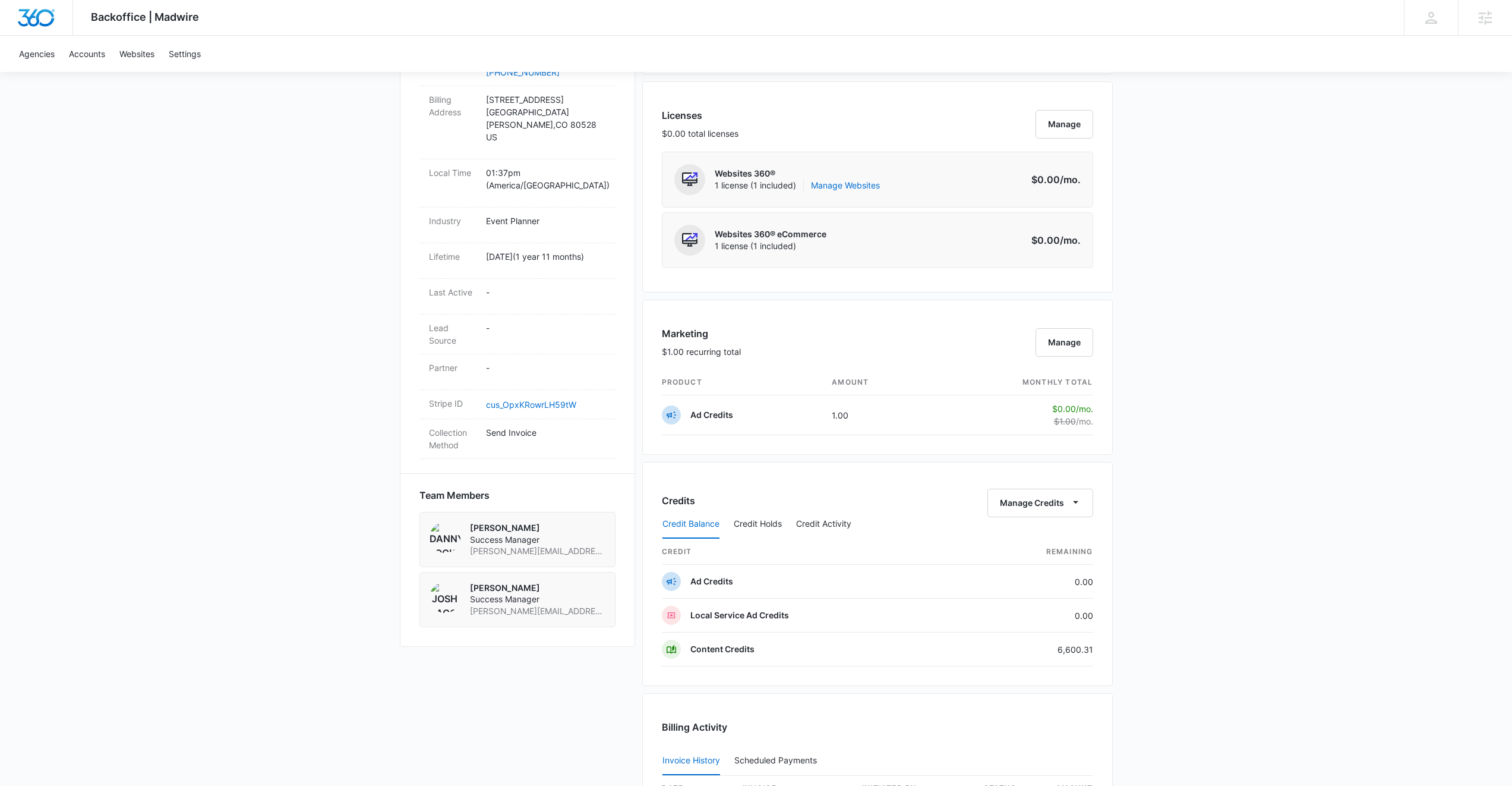
scroll to position [789, 0]
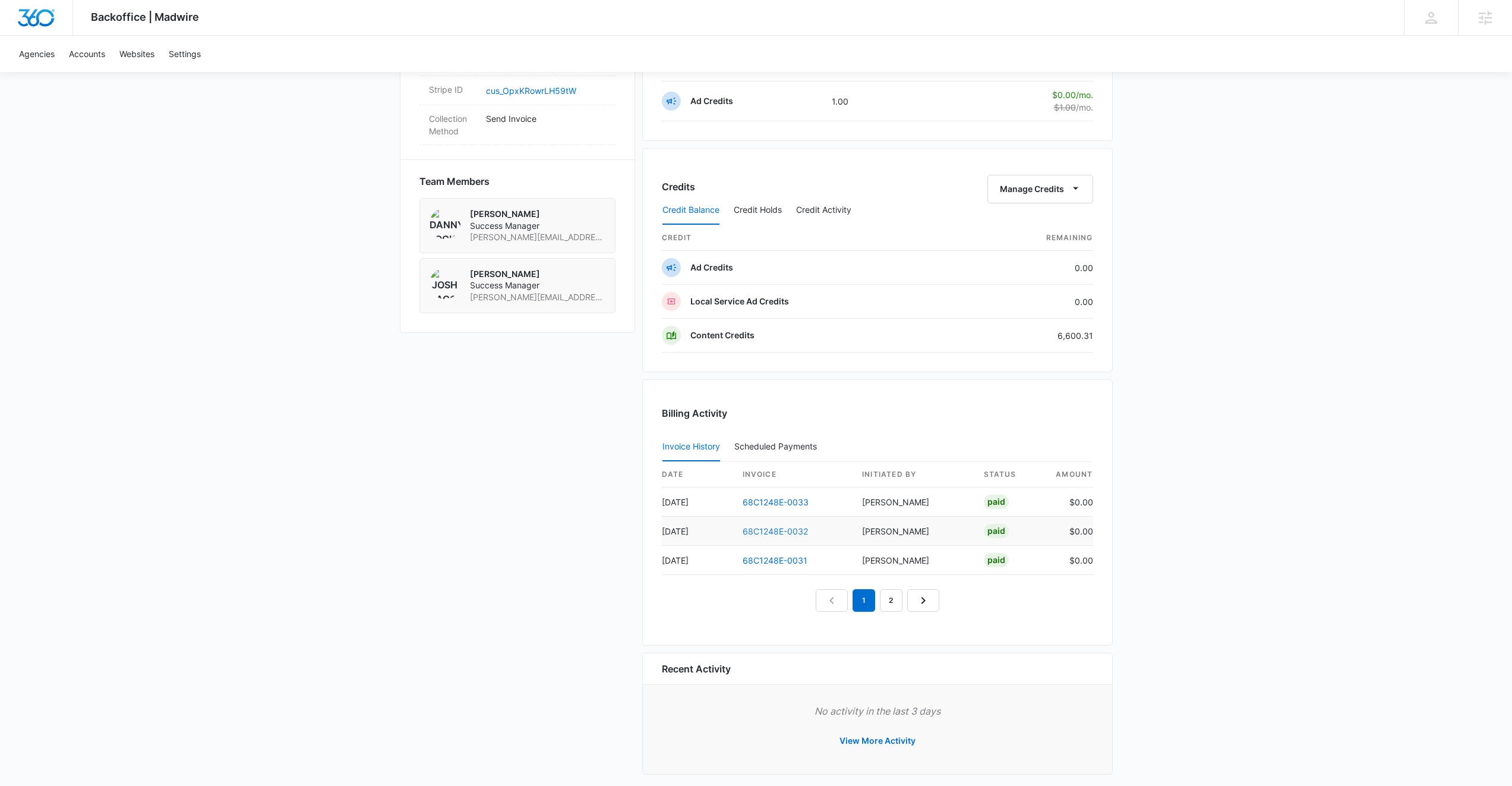
click at [791, 534] on link "68C1248E-0032" at bounding box center [776, 531] width 66 height 10
